Goal: Task Accomplishment & Management: Complete application form

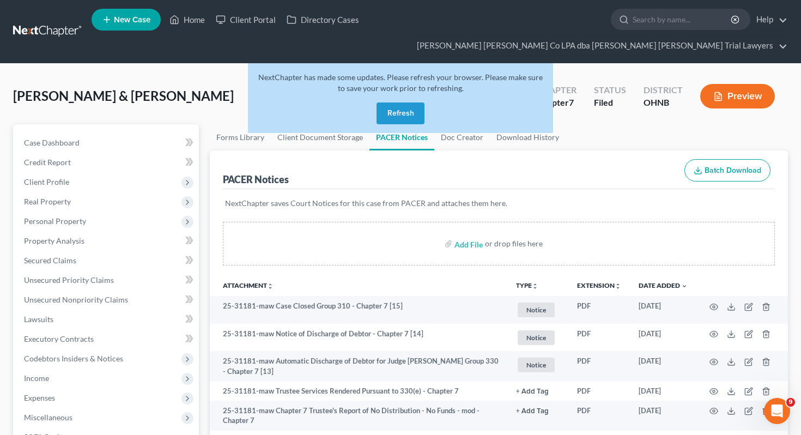
click at [402, 102] on button "Refresh" at bounding box center [400, 113] width 48 height 22
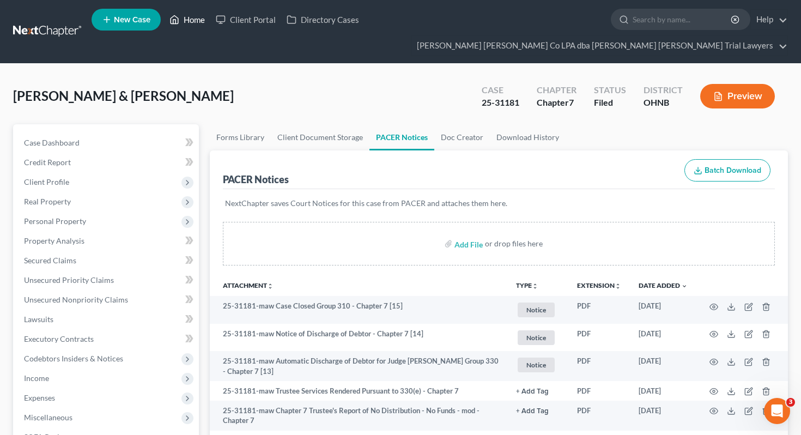
click at [197, 29] on link "Home" at bounding box center [187, 20] width 46 height 20
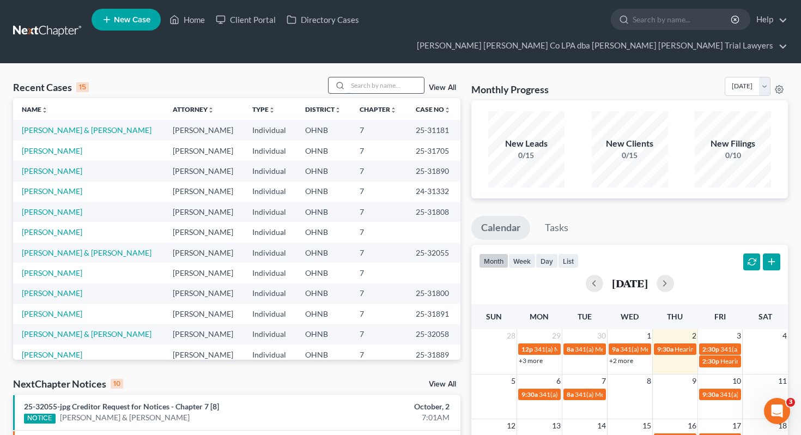
click at [390, 77] on input "search" at bounding box center [386, 85] width 76 height 16
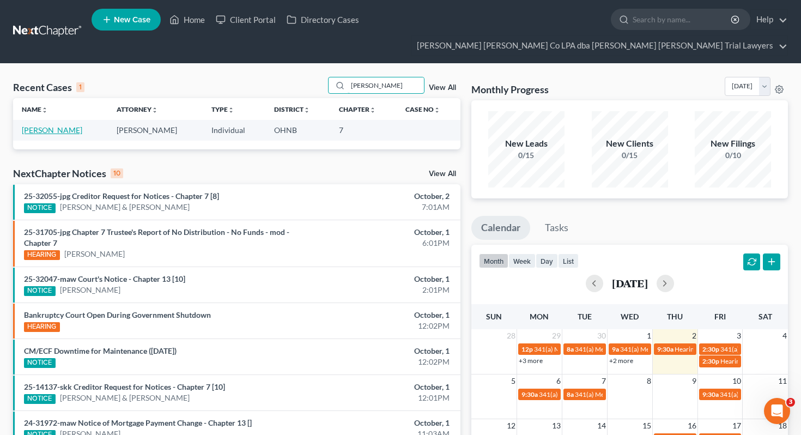
type input "pitts"
click at [28, 125] on link "Pitts, Maggie" at bounding box center [52, 129] width 60 height 9
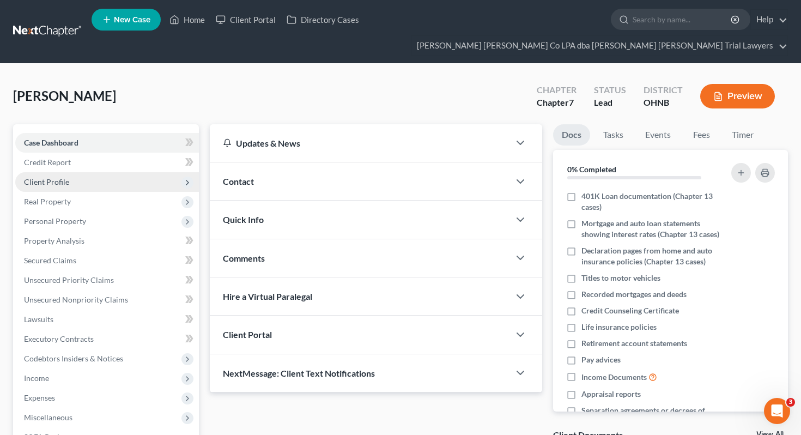
click at [51, 177] on span "Client Profile" at bounding box center [46, 181] width 45 height 9
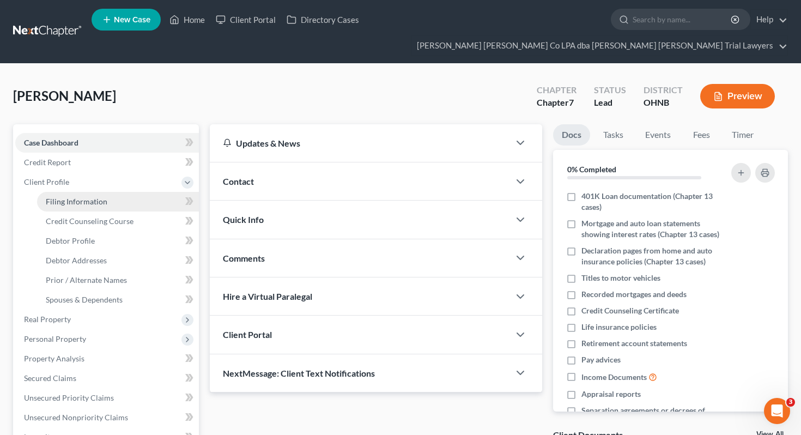
click at [65, 197] on span "Filing Information" at bounding box center [77, 201] width 62 height 9
select select "1"
select select "0"
select select "36"
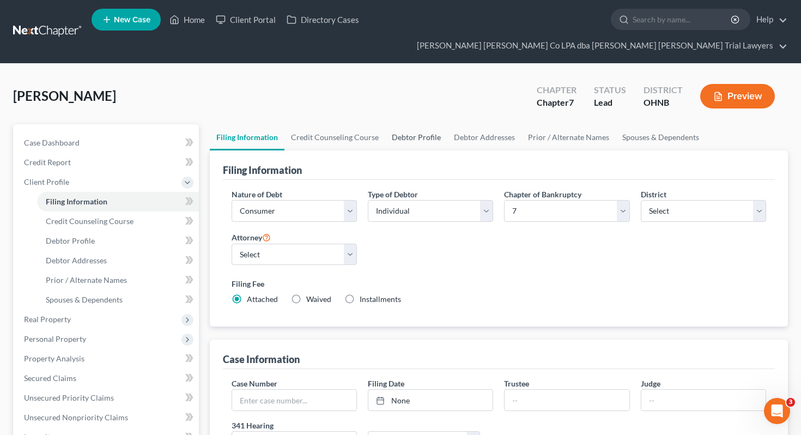
click at [406, 124] on link "Debtor Profile" at bounding box center [416, 137] width 62 height 26
select select "3"
select select "1"
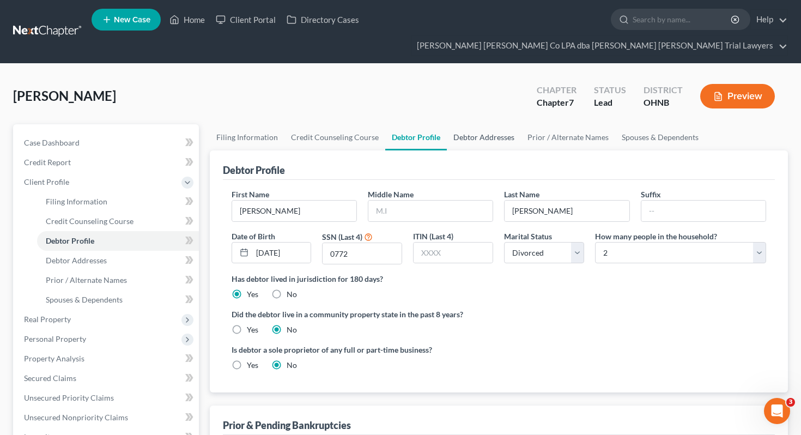
click at [501, 124] on link "Debtor Addresses" at bounding box center [484, 137] width 74 height 26
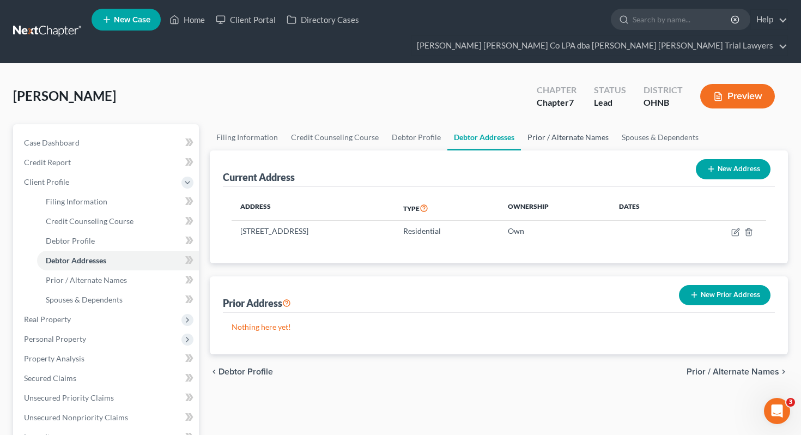
click at [543, 124] on link "Prior / Alternate Names" at bounding box center [568, 137] width 94 height 26
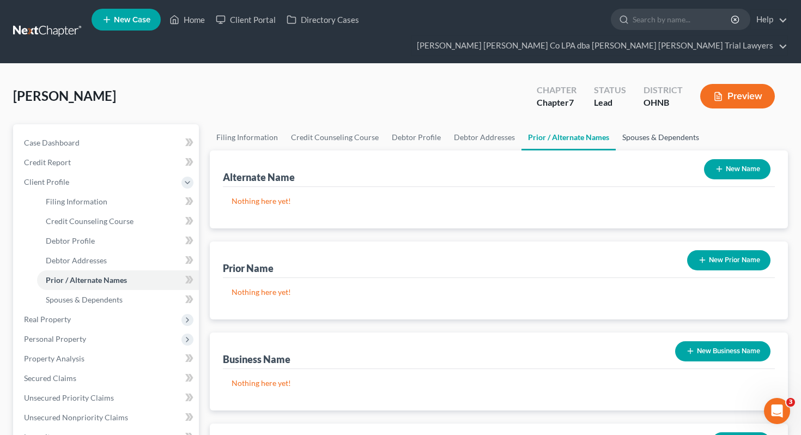
click at [632, 124] on link "Spouses & Dependents" at bounding box center [661, 137] width 90 height 26
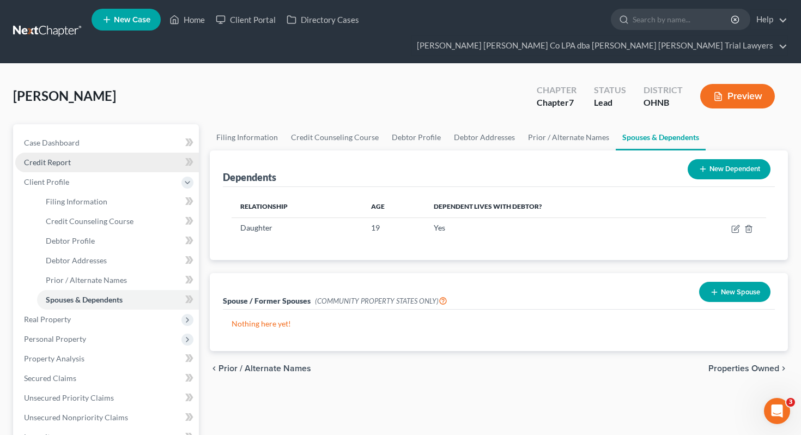
click at [167, 153] on link "Credit Report" at bounding box center [107, 163] width 184 height 20
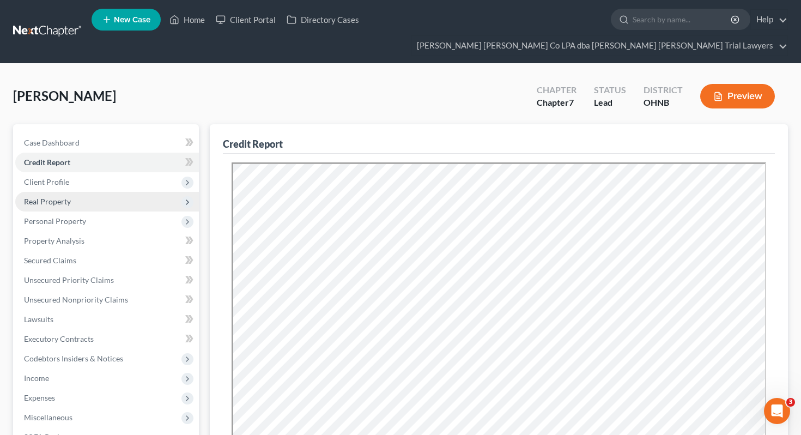
click at [126, 192] on span "Real Property" at bounding box center [107, 202] width 184 height 20
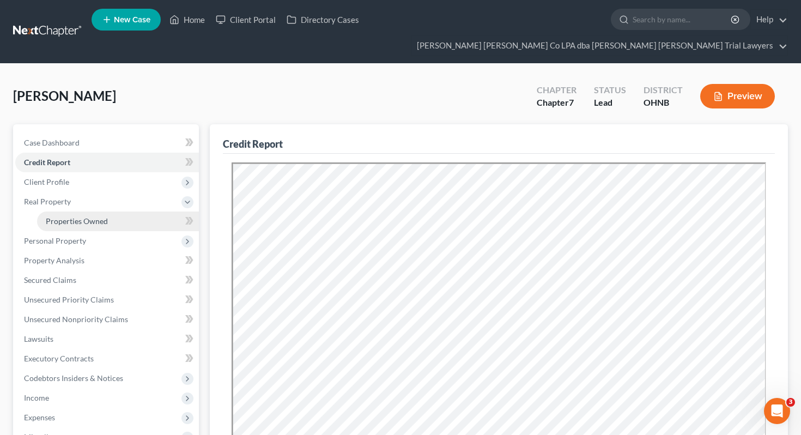
click at [126, 211] on link "Properties Owned" at bounding box center [118, 221] width 162 height 20
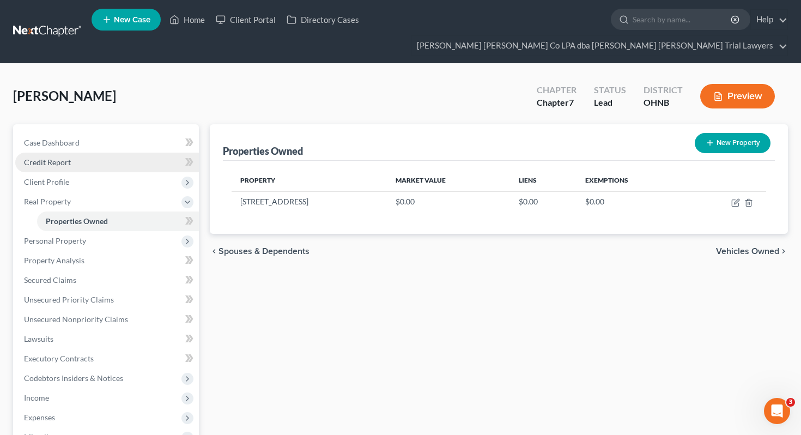
click at [133, 153] on link "Credit Report" at bounding box center [107, 163] width 184 height 20
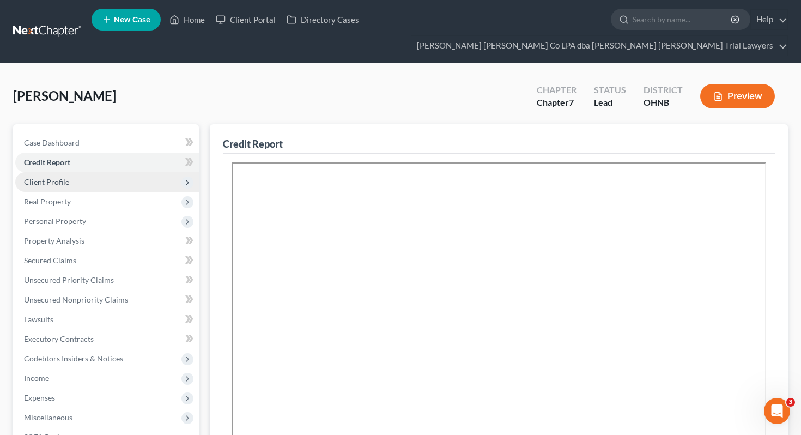
click at [127, 172] on span "Client Profile" at bounding box center [107, 182] width 184 height 20
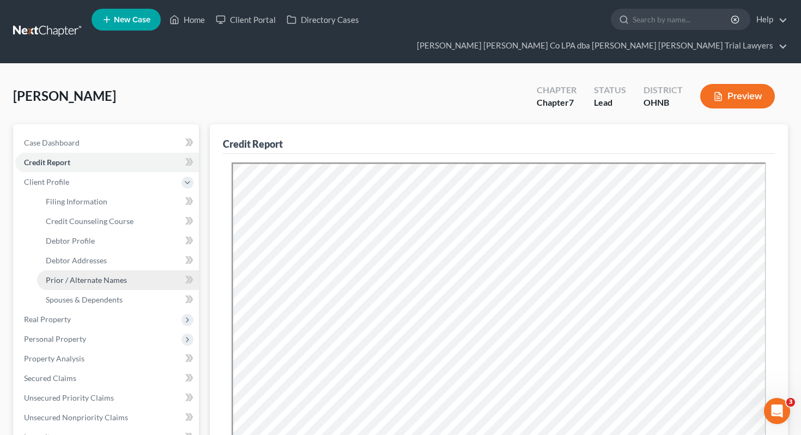
click at [131, 270] on link "Prior / Alternate Names" at bounding box center [118, 280] width 162 height 20
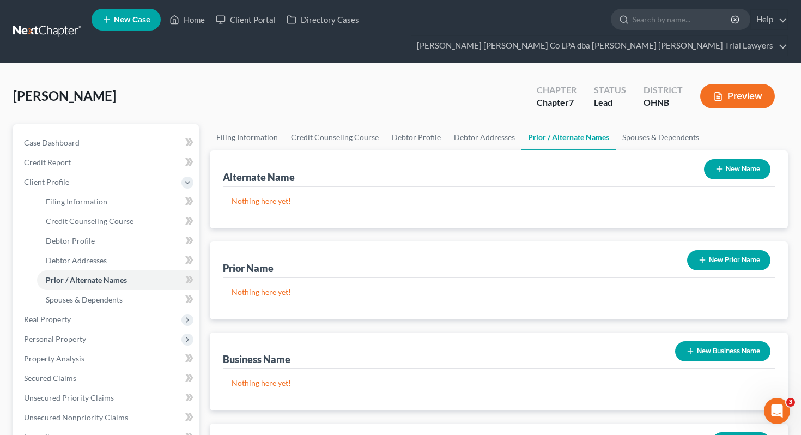
click at [708, 250] on button "New Prior Name" at bounding box center [728, 260] width 83 height 20
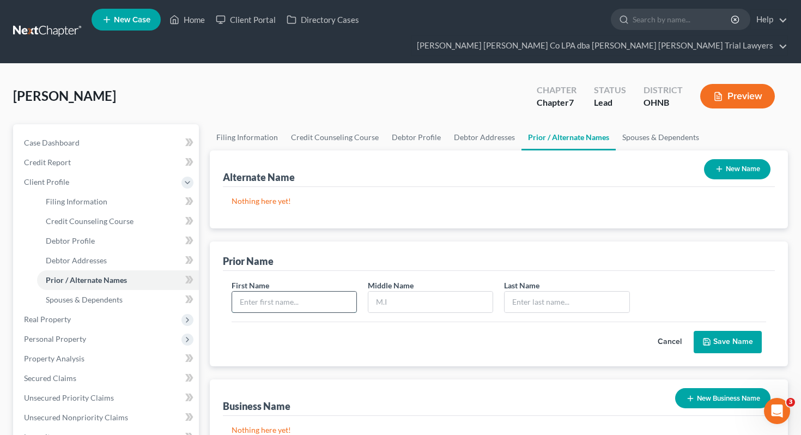
click at [342, 291] on input "text" at bounding box center [294, 301] width 124 height 21
type input "Maggie"
click at [532, 291] on input "text" at bounding box center [567, 301] width 124 height 21
type input "Schade"
click at [726, 331] on button "Save Name" at bounding box center [728, 342] width 68 height 23
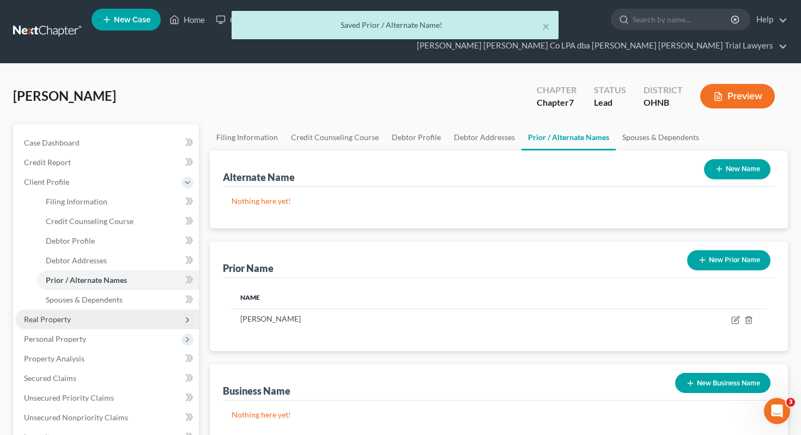
click at [93, 309] on span "Real Property" at bounding box center [107, 319] width 184 height 20
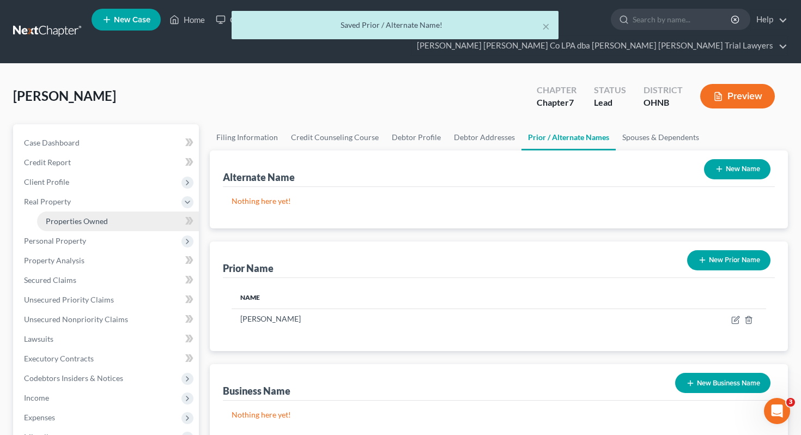
click at [86, 216] on span "Properties Owned" at bounding box center [77, 220] width 62 height 9
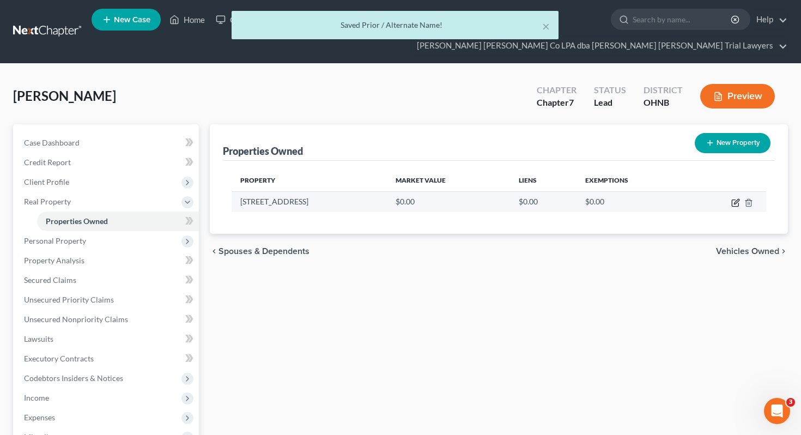
click at [738, 198] on icon "button" at bounding box center [735, 202] width 9 height 9
select select "36"
select select "73"
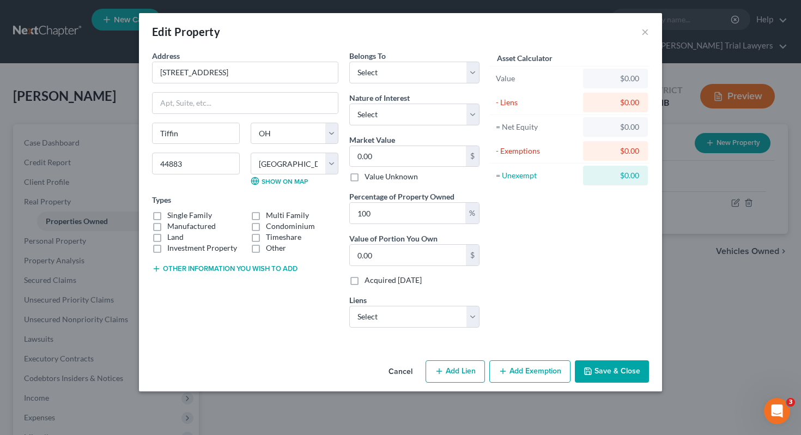
click at [232, 264] on button "Other information you wish to add" at bounding box center [224, 268] width 145 height 9
click at [229, 291] on textarea at bounding box center [245, 294] width 186 height 40
paste textarea "Parcel Number Q53-04-129752-00-00 Legal Description MOHAWK HILLS SUB DIV LESS T…"
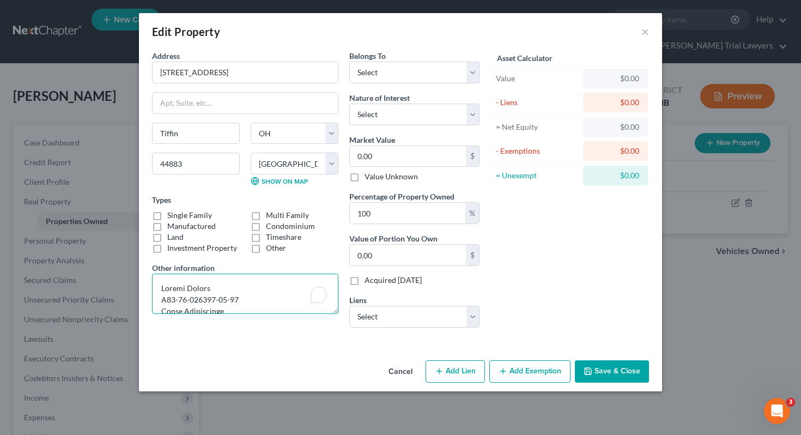
scroll to position [895, 0]
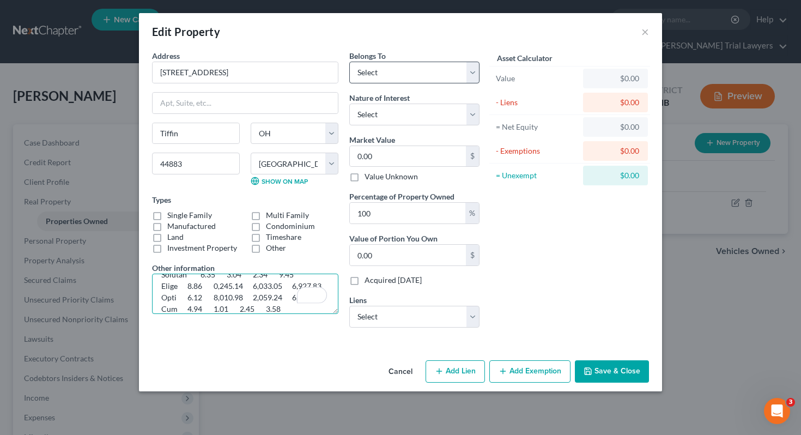
type textarea "Parcel Number Q53-04-129752-00-00 Legal Description MOHAWK HILLS SUB DIV LESS T…"
click at [407, 74] on select "Select Debtor 1 Only Debtor 2 Only Debtor 1 And Debtor 2 Only At Least One Of T…" at bounding box center [414, 73] width 130 height 22
select select "0"
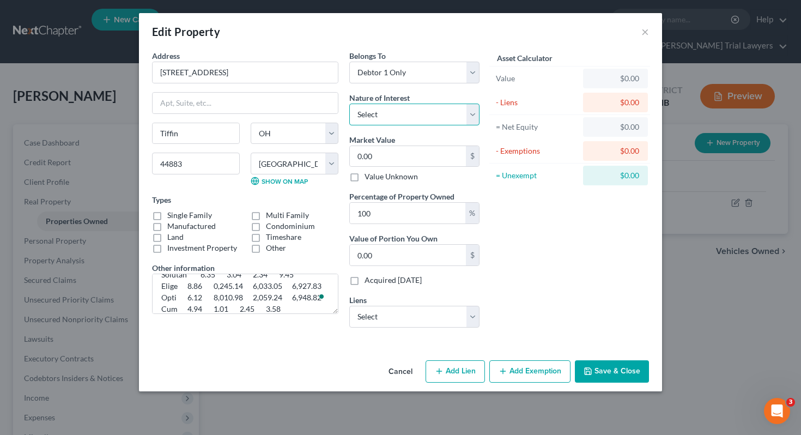
click at [408, 111] on select "Select Fee Simple Joint Tenant Life Estate Equitable Interest Future Interest T…" at bounding box center [414, 115] width 130 height 22
click at [428, 158] on input "0.00" at bounding box center [408, 156] width 116 height 21
type input "2"
type input "2.00"
type input "20"
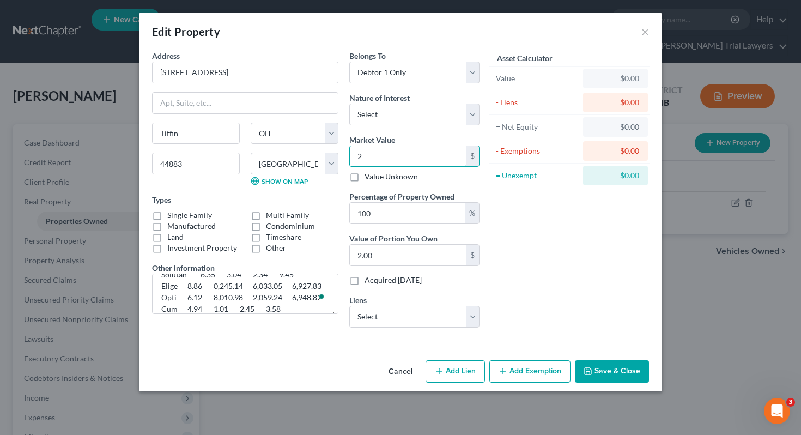
type input "20.00"
type input "200"
type input "200.00"
type input "2002"
type input "2,002.00"
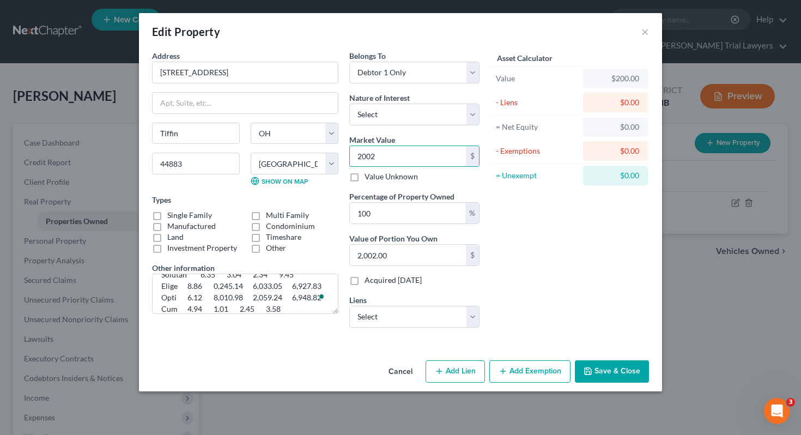
type input "20025"
type input "20,025.00"
type input "20,0250"
type input "200,250.00"
type input "200,250"
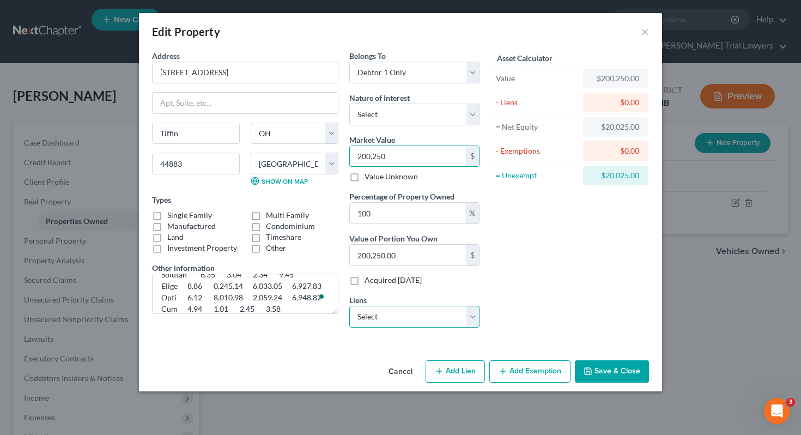
click at [403, 308] on select "Select Nstar/Cooper - $157,114.00" at bounding box center [414, 317] width 130 height 22
select select "45"
select select "0"
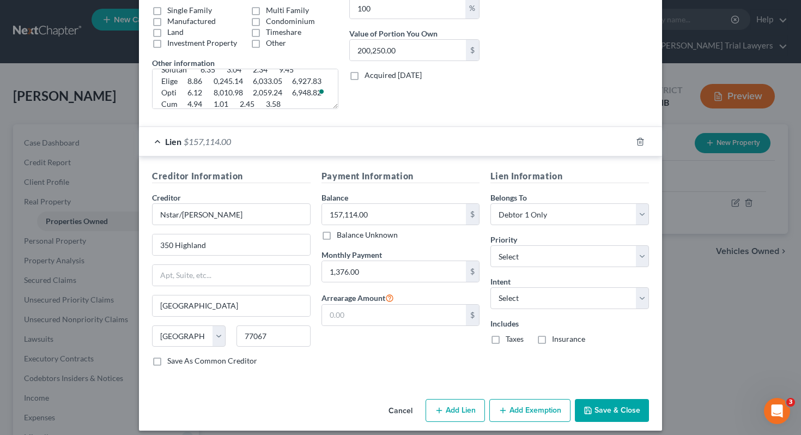
scroll to position [214, 0]
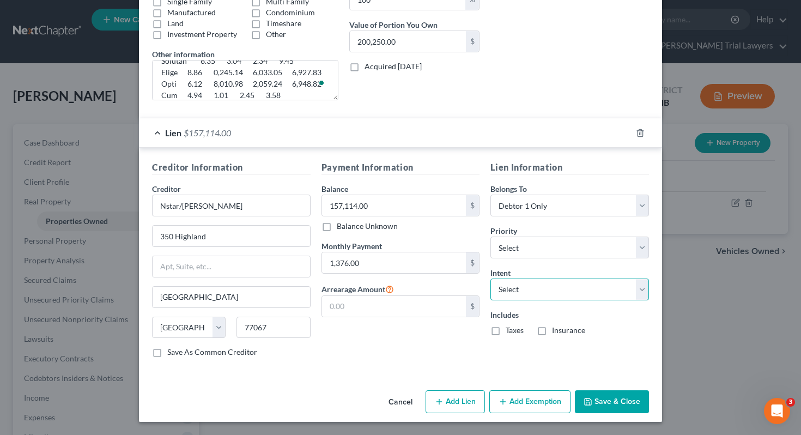
click at [521, 281] on select "Select Surrender Redeem Reaffirm Avoid Other" at bounding box center [569, 289] width 159 height 22
select select "2"
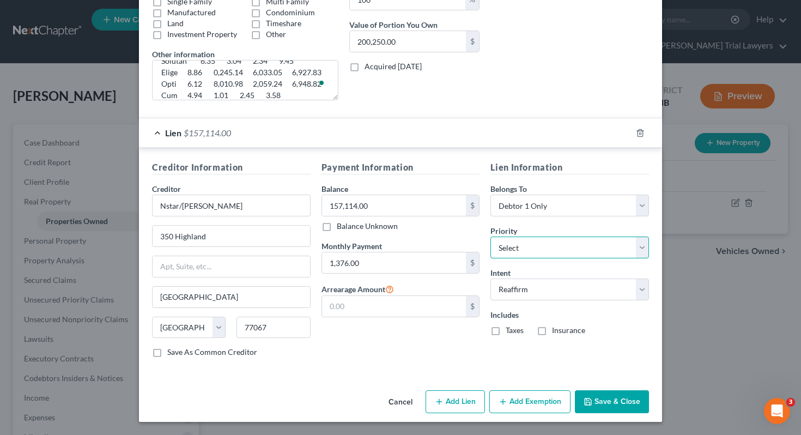
click at [534, 248] on select "Select 1st 2nd 3rd 4th 5th 6th 7th 8th 9th 10th 11th 12th 13th 14th 15th 16th 1…" at bounding box center [569, 247] width 159 height 22
select select "0"
click at [505, 325] on div "Taxes" at bounding box center [506, 330] width 33 height 11
click at [515, 331] on label "Taxes" at bounding box center [515, 330] width 18 height 11
click at [515, 331] on input "Taxes" at bounding box center [513, 328] width 7 height 7
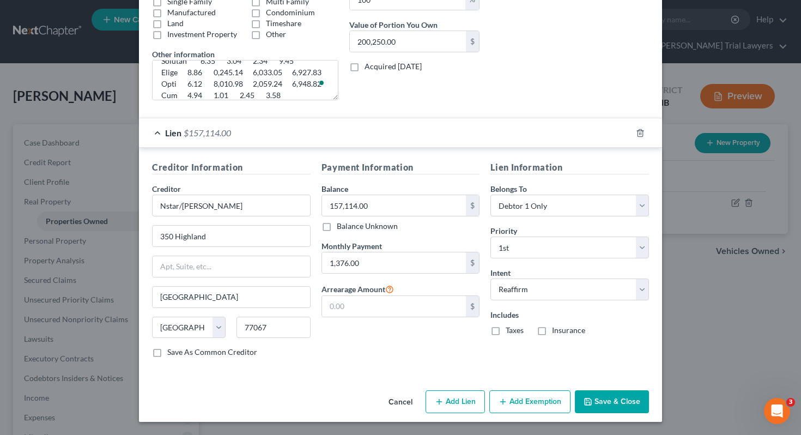
checkbox input "true"
click at [556, 330] on label "Insurance" at bounding box center [568, 330] width 33 height 11
click at [556, 330] on input "Insurance" at bounding box center [559, 328] width 7 height 7
checkbox input "true"
click at [609, 417] on div "Cancel Add Lien Add Lease Add Exemption Save & Close" at bounding box center [400, 404] width 523 height 36
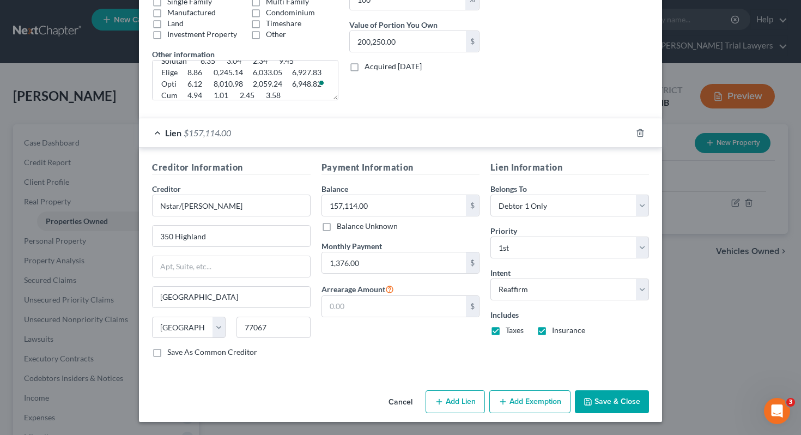
click at [602, 403] on button "Save & Close" at bounding box center [612, 401] width 74 height 23
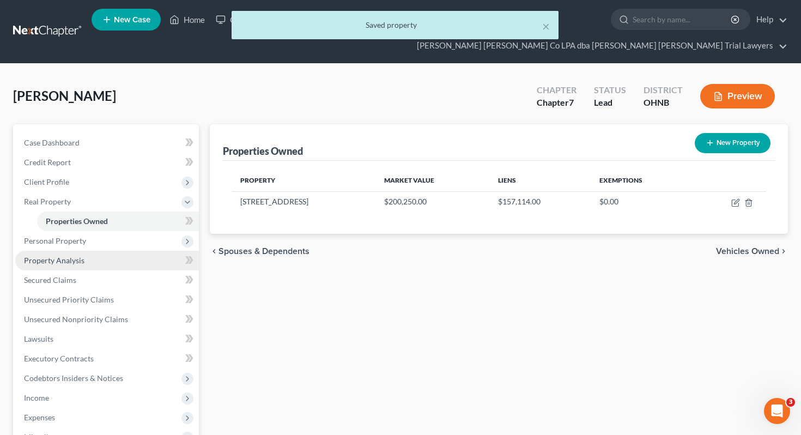
click at [136, 251] on link "Property Analysis" at bounding box center [107, 261] width 184 height 20
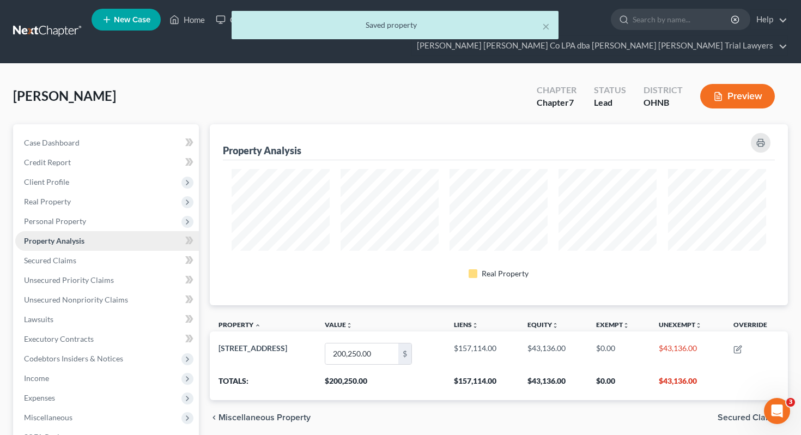
scroll to position [181, 578]
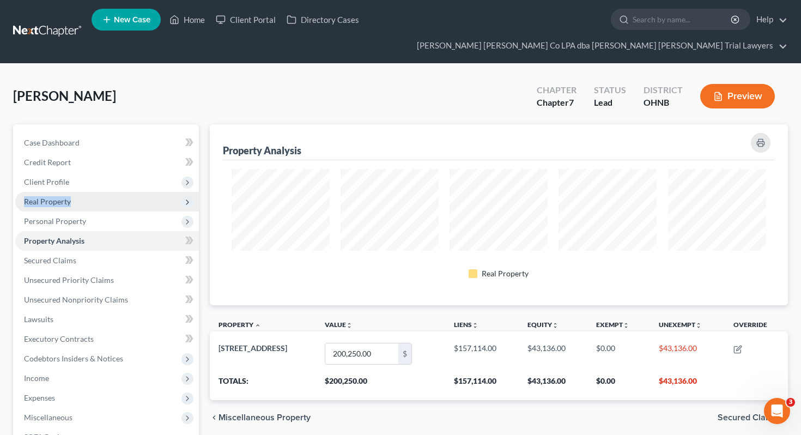
click at [120, 192] on span "Real Property" at bounding box center [107, 202] width 184 height 20
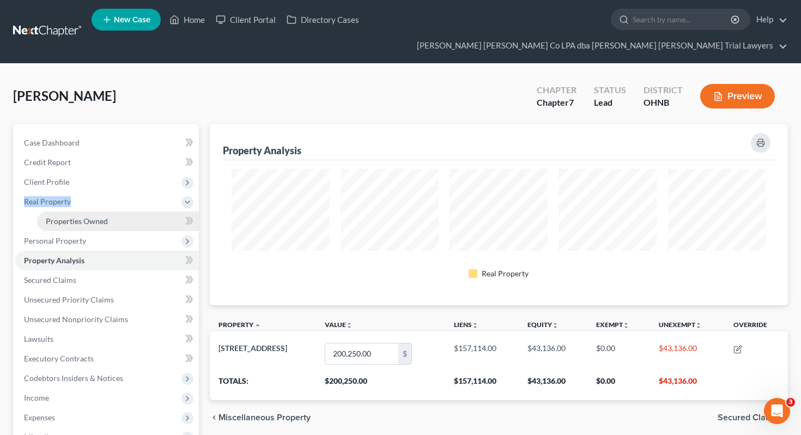
click at [106, 216] on span "Properties Owned" at bounding box center [77, 220] width 62 height 9
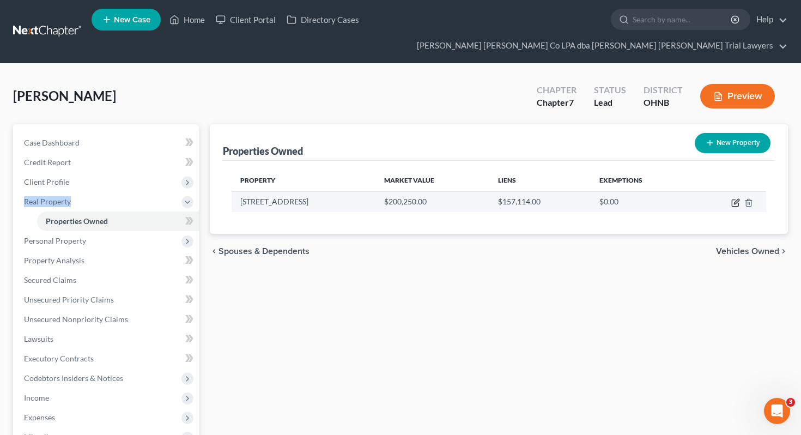
click at [739, 198] on icon "button" at bounding box center [735, 202] width 9 height 9
select select "36"
select select "73"
select select "0"
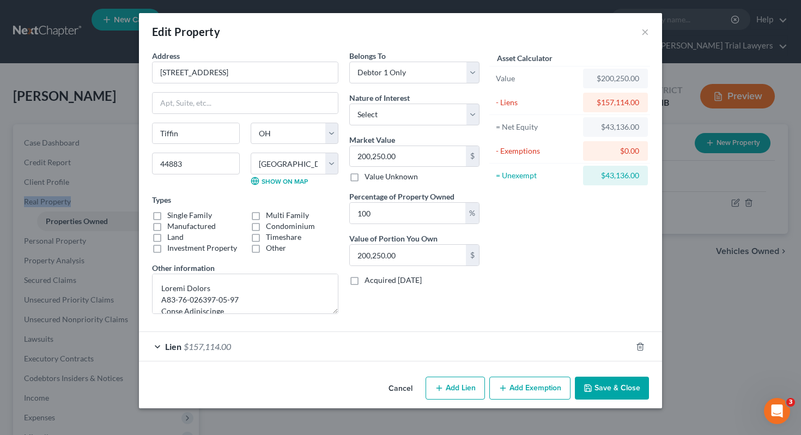
click at [537, 385] on button "Add Exemption" at bounding box center [529, 387] width 81 height 23
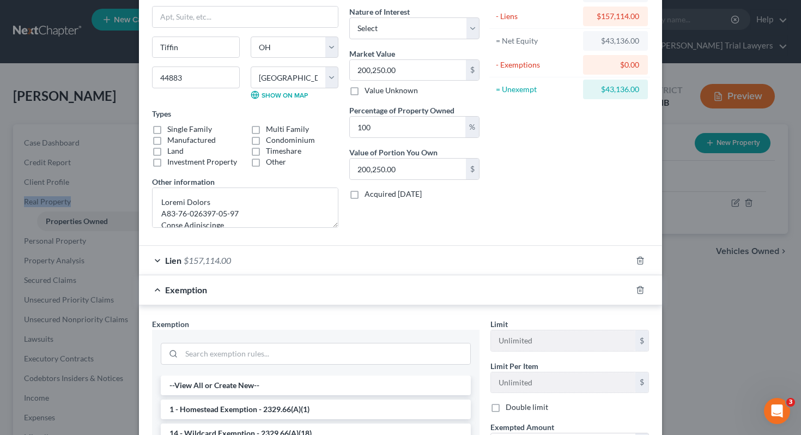
scroll to position [87, 0]
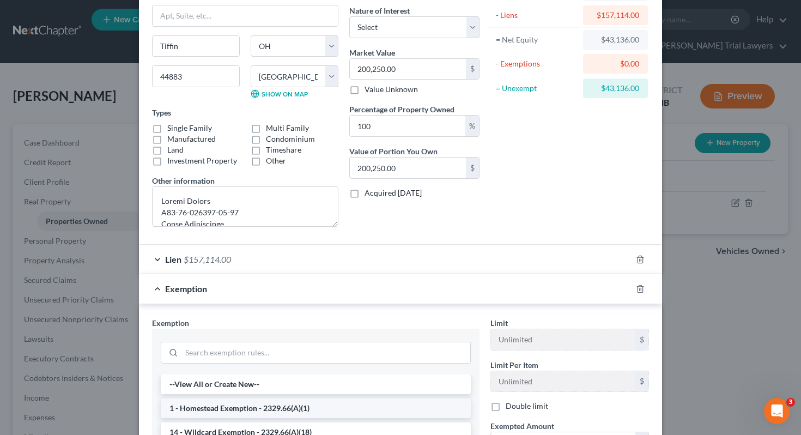
click at [446, 408] on li "1 - Homestead Exemption - 2329.66(A)(1)" at bounding box center [316, 408] width 310 height 20
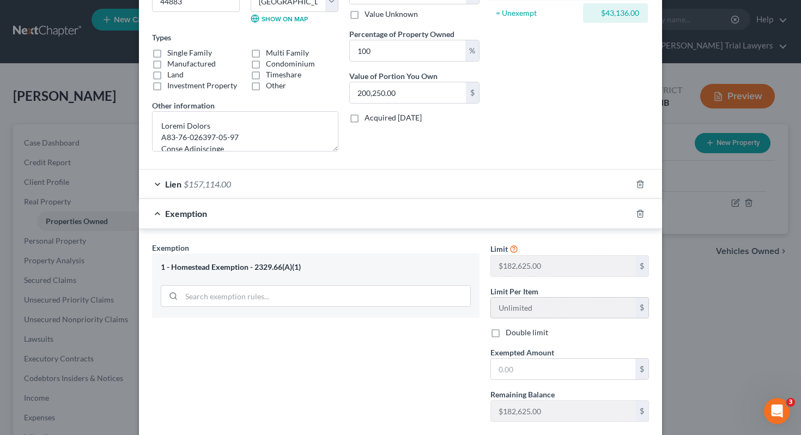
scroll to position [165, 0]
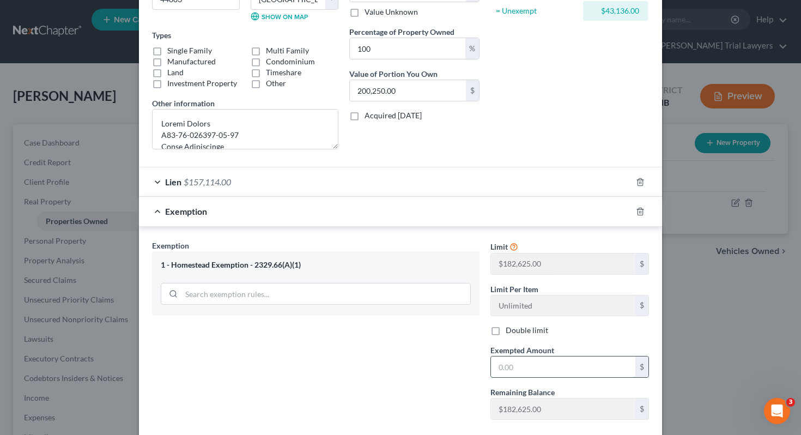
click at [523, 370] on input "text" at bounding box center [563, 366] width 144 height 21
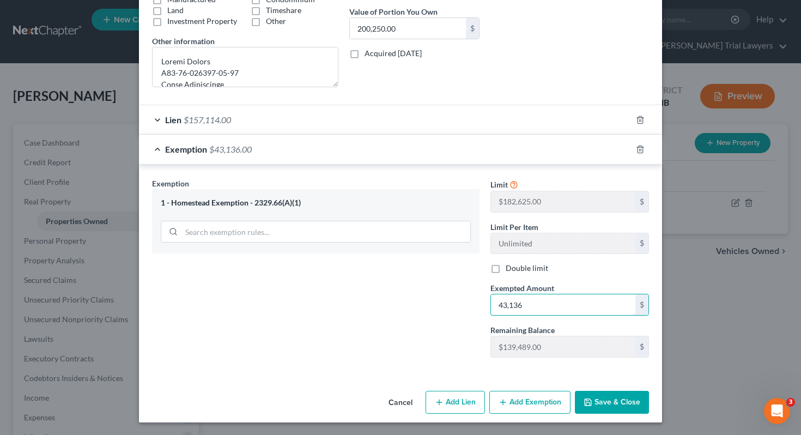
type input "43,136"
click at [606, 407] on button "Save & Close" at bounding box center [612, 402] width 74 height 23
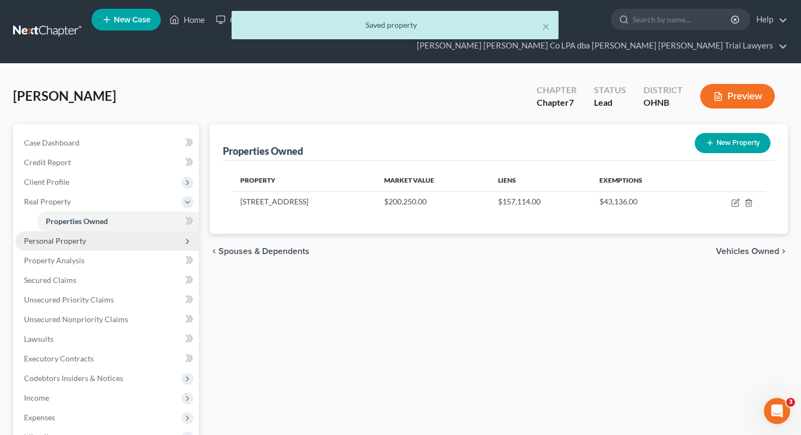
click at [137, 231] on span "Personal Property" at bounding box center [107, 241] width 184 height 20
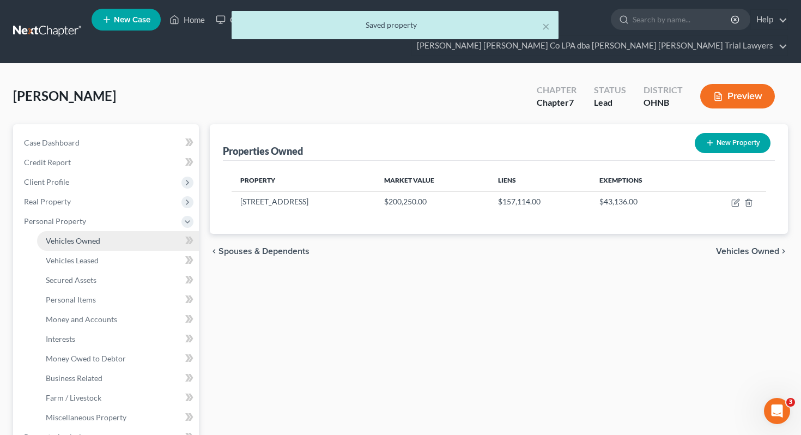
click at [136, 231] on link "Vehicles Owned" at bounding box center [118, 241] width 162 height 20
